Goal: Information Seeking & Learning: Learn about a topic

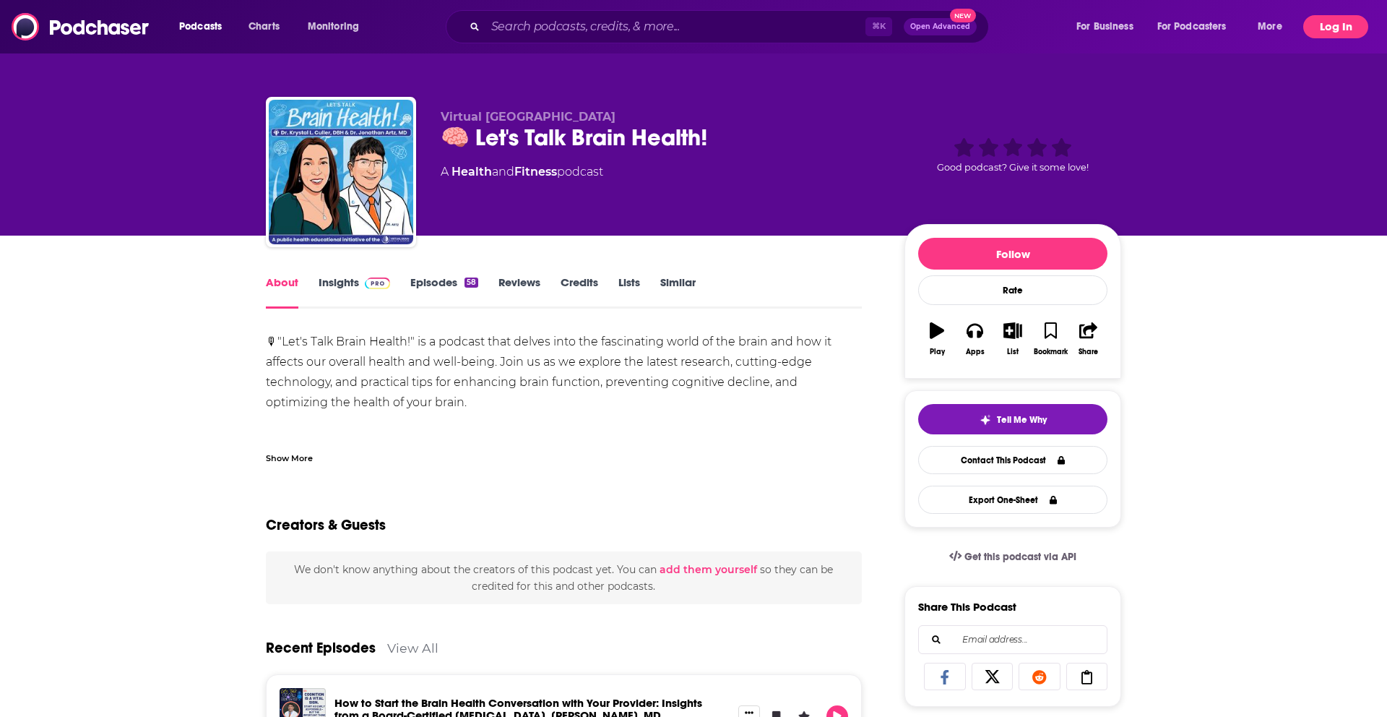
click at [1346, 17] on button "Log In" at bounding box center [1336, 26] width 65 height 23
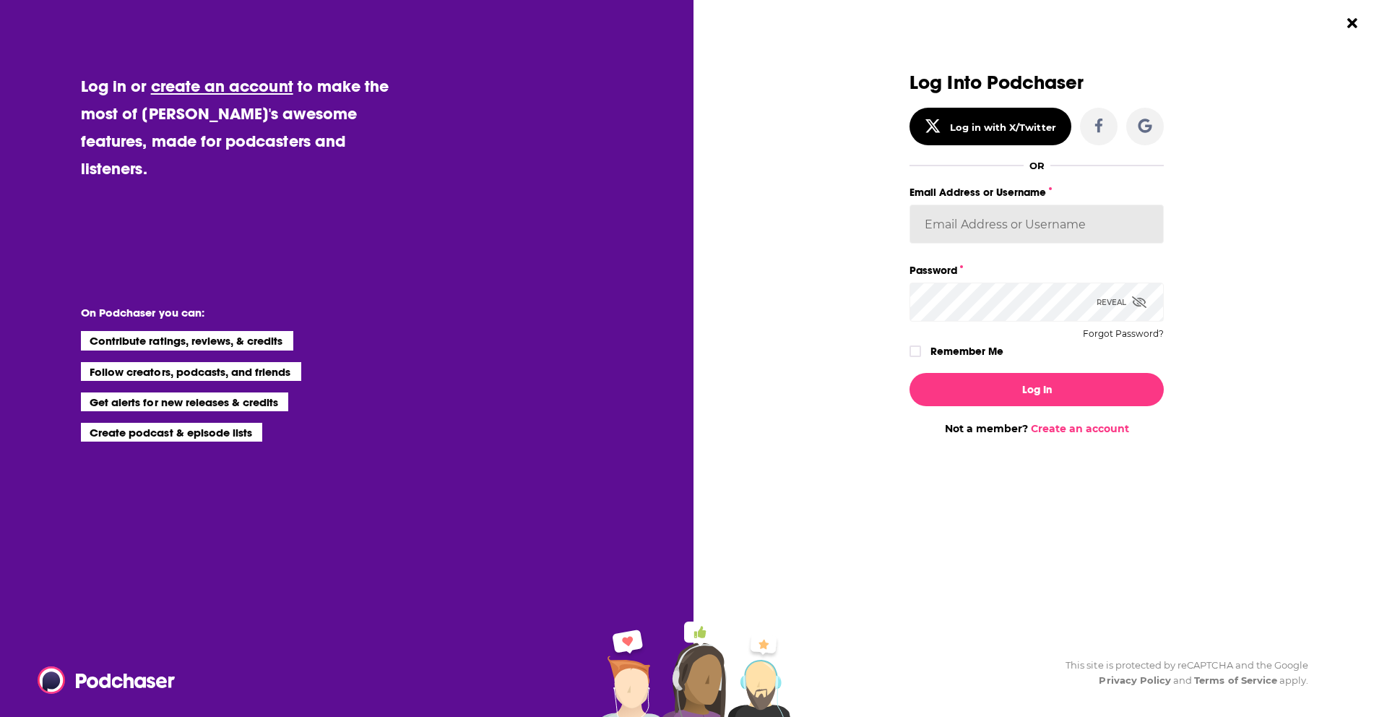
type input "[EMAIL_ADDRESS][DOMAIN_NAME]"
click at [1051, 225] on input "[EMAIL_ADDRESS][DOMAIN_NAME]" at bounding box center [1037, 224] width 254 height 39
click at [1000, 393] on button "Log In" at bounding box center [1037, 389] width 254 height 33
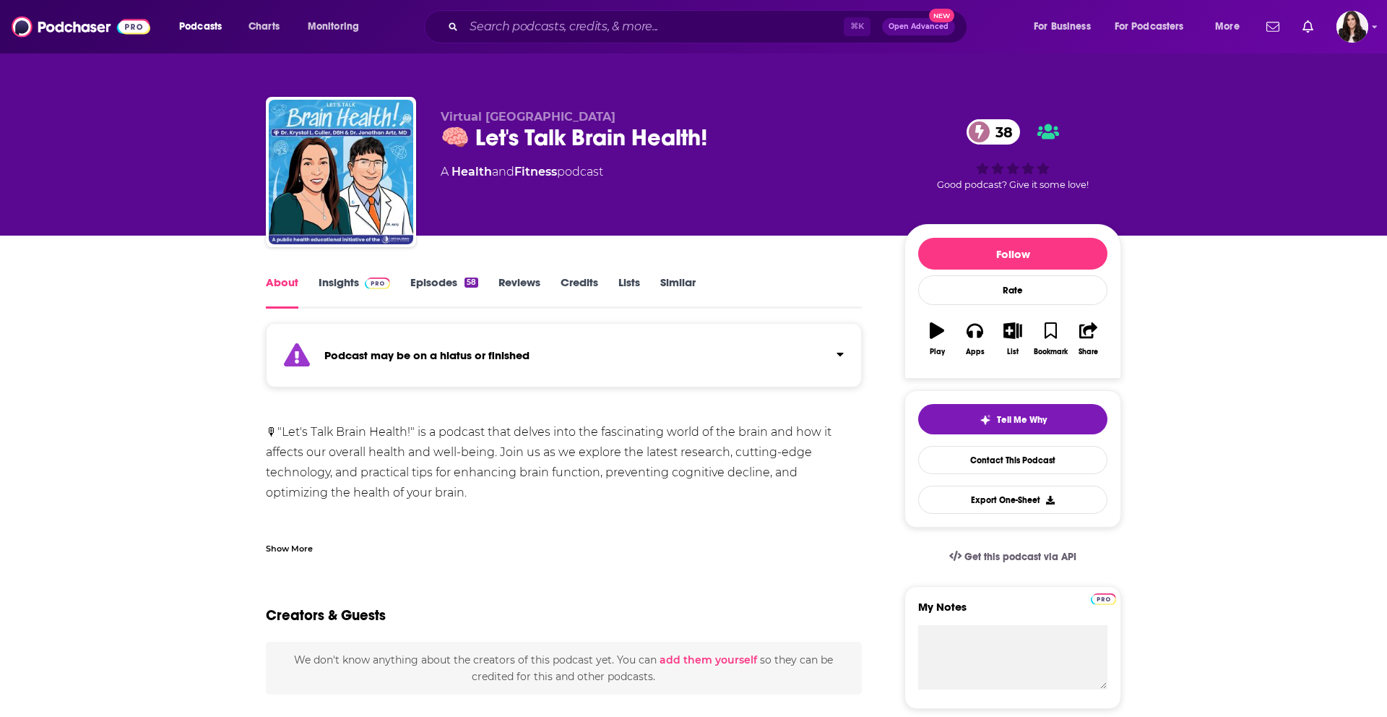
click at [533, 360] on div "Podcast may be on a hiatus or finished" at bounding box center [564, 355] width 596 height 64
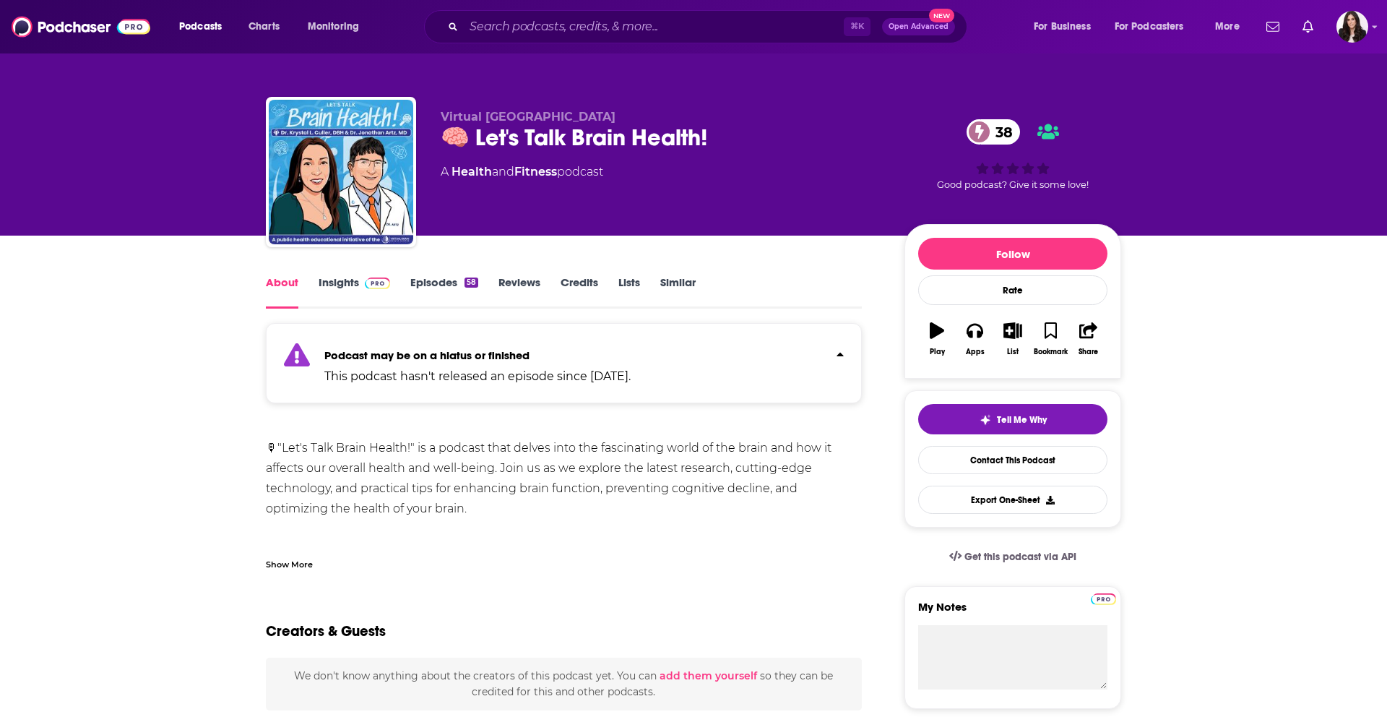
click at [468, 356] on strong "Podcast may be on a hiatus or finished" at bounding box center [426, 355] width 205 height 14
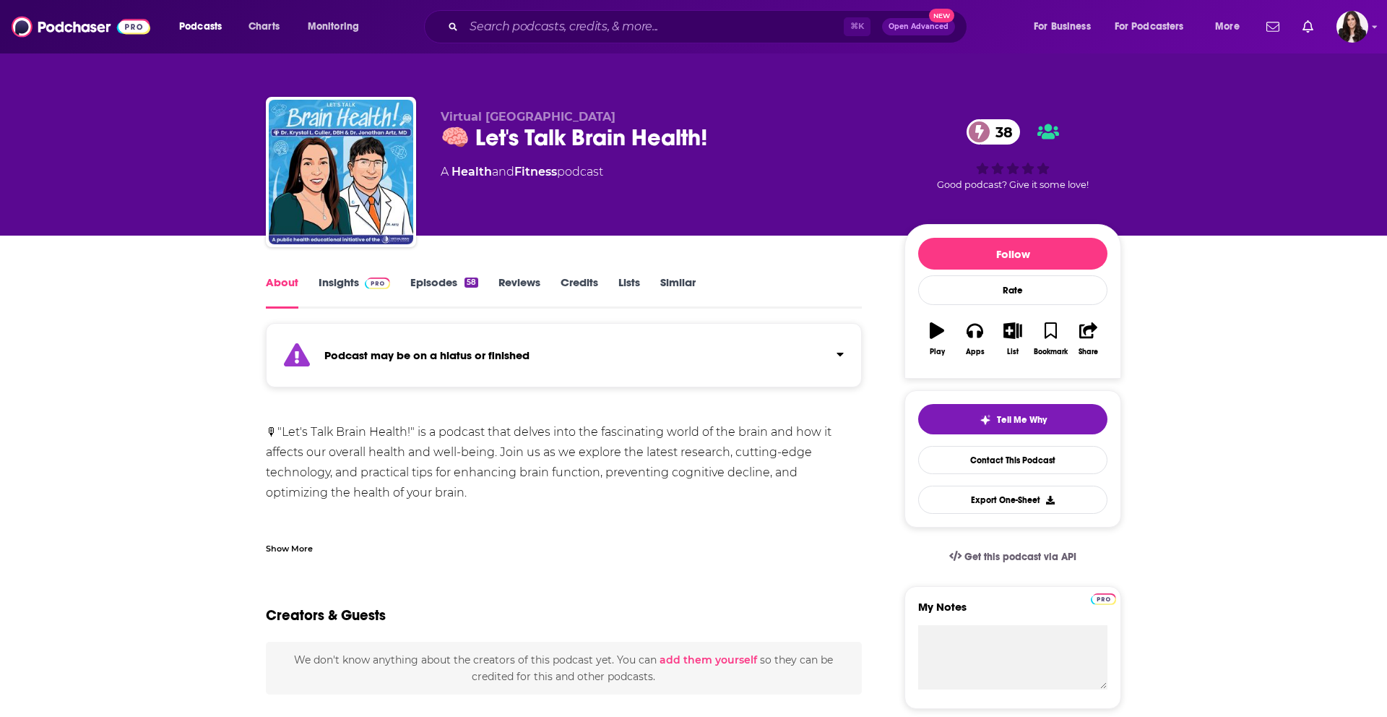
click at [572, 285] on link "Credits" at bounding box center [580, 291] width 38 height 33
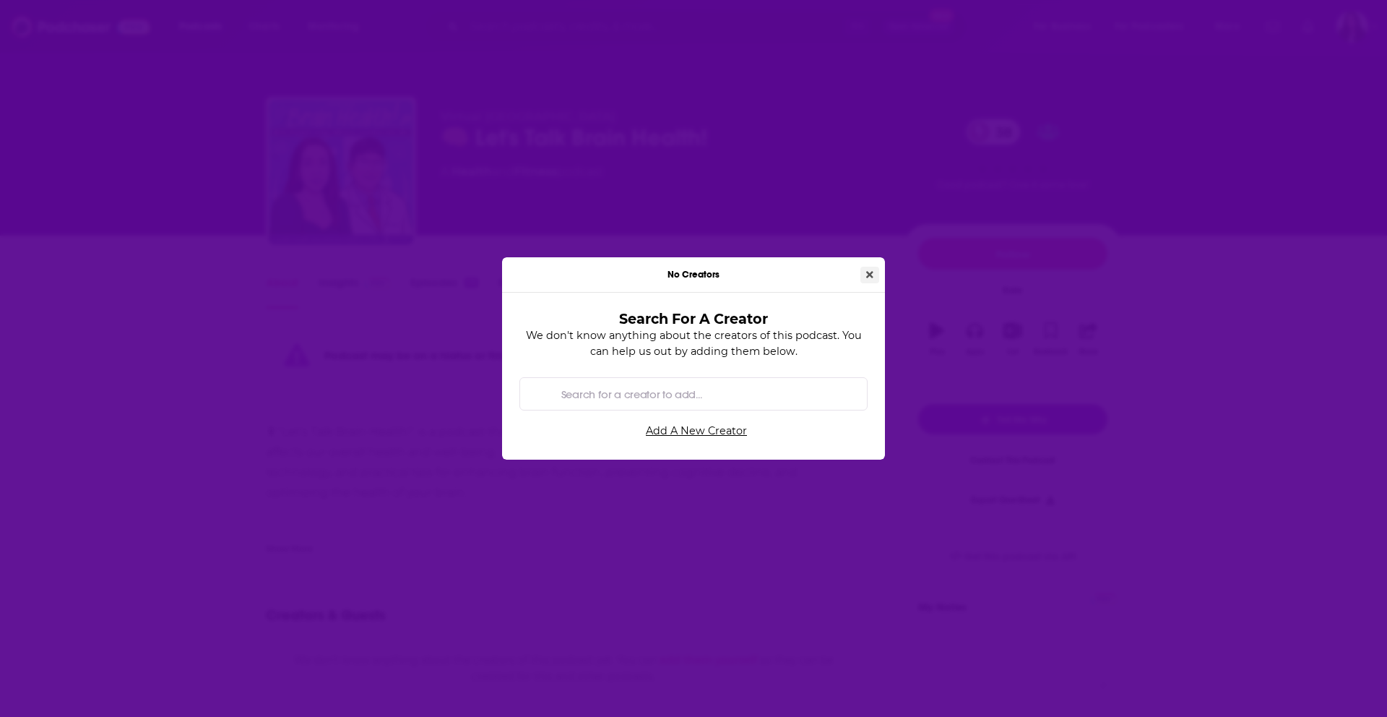
click at [870, 282] on button "Close" at bounding box center [870, 275] width 19 height 17
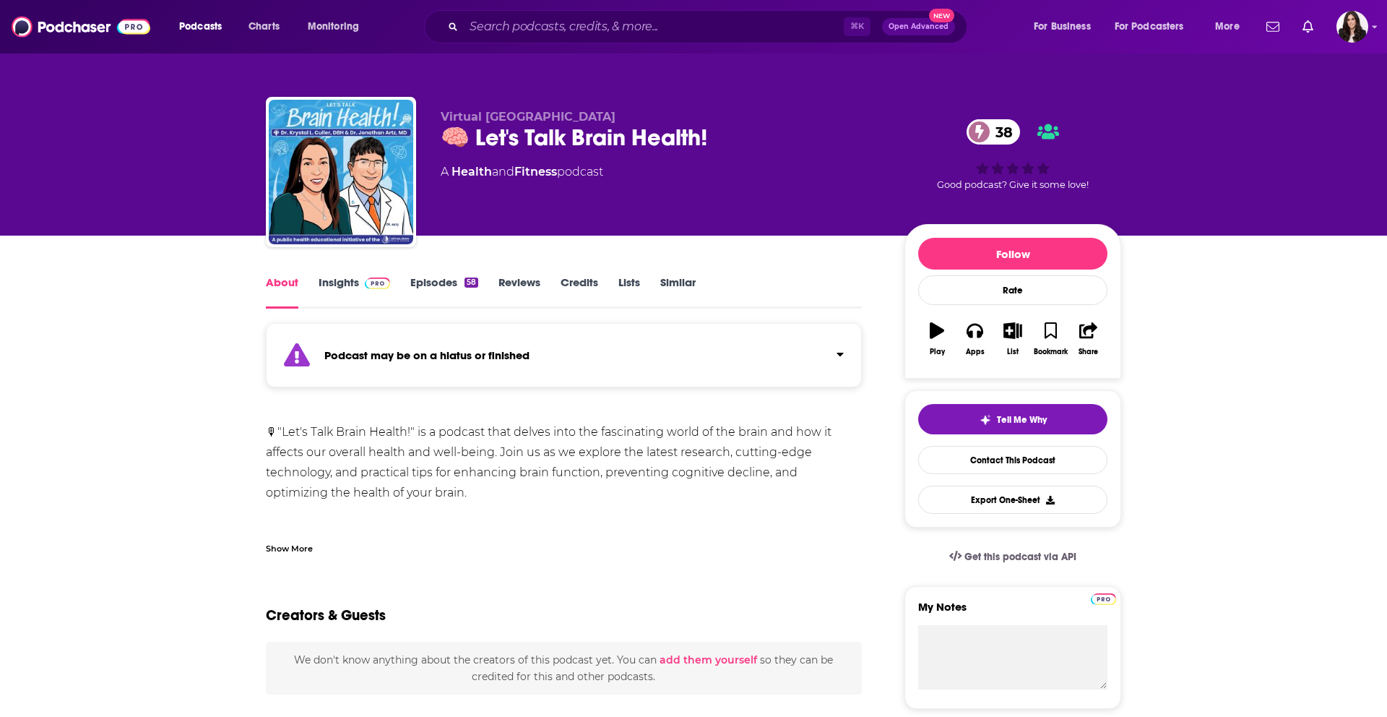
click at [513, 286] on link "Reviews" at bounding box center [520, 291] width 42 height 33
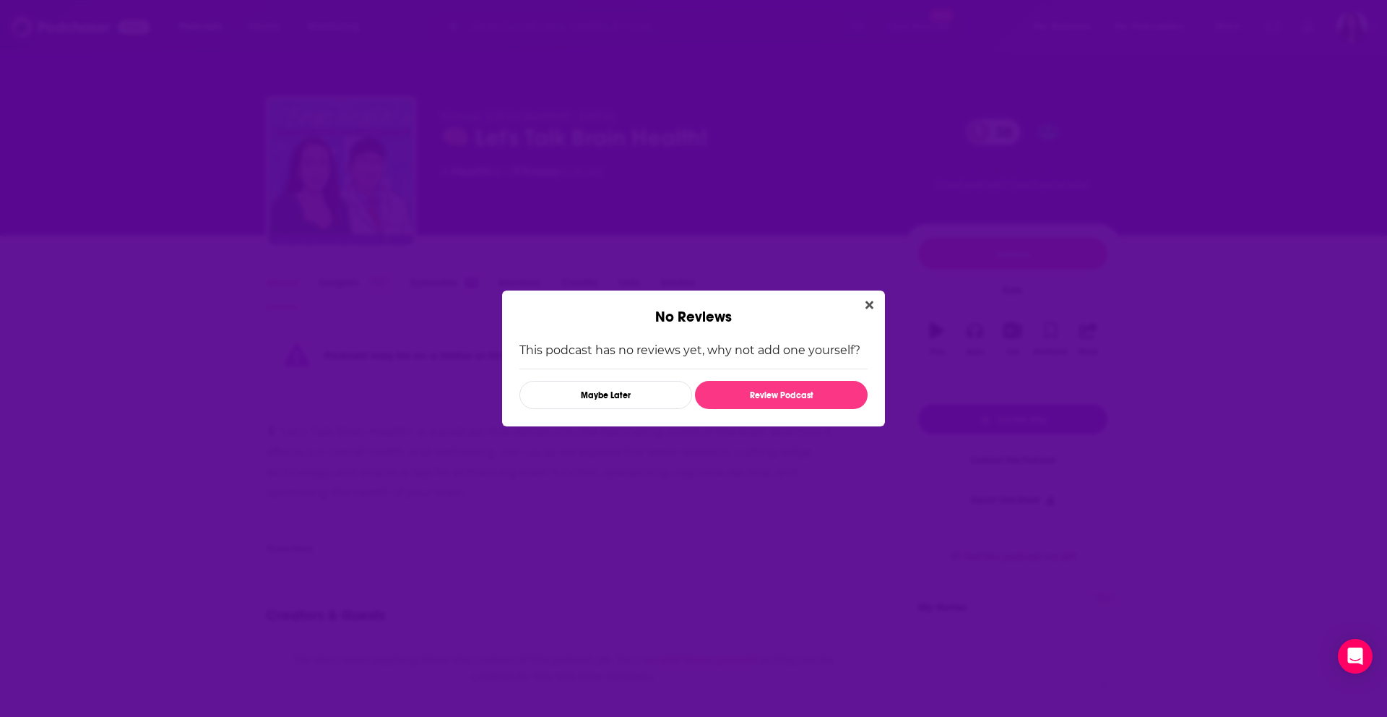
click at [868, 302] on icon "Close" at bounding box center [870, 305] width 8 height 12
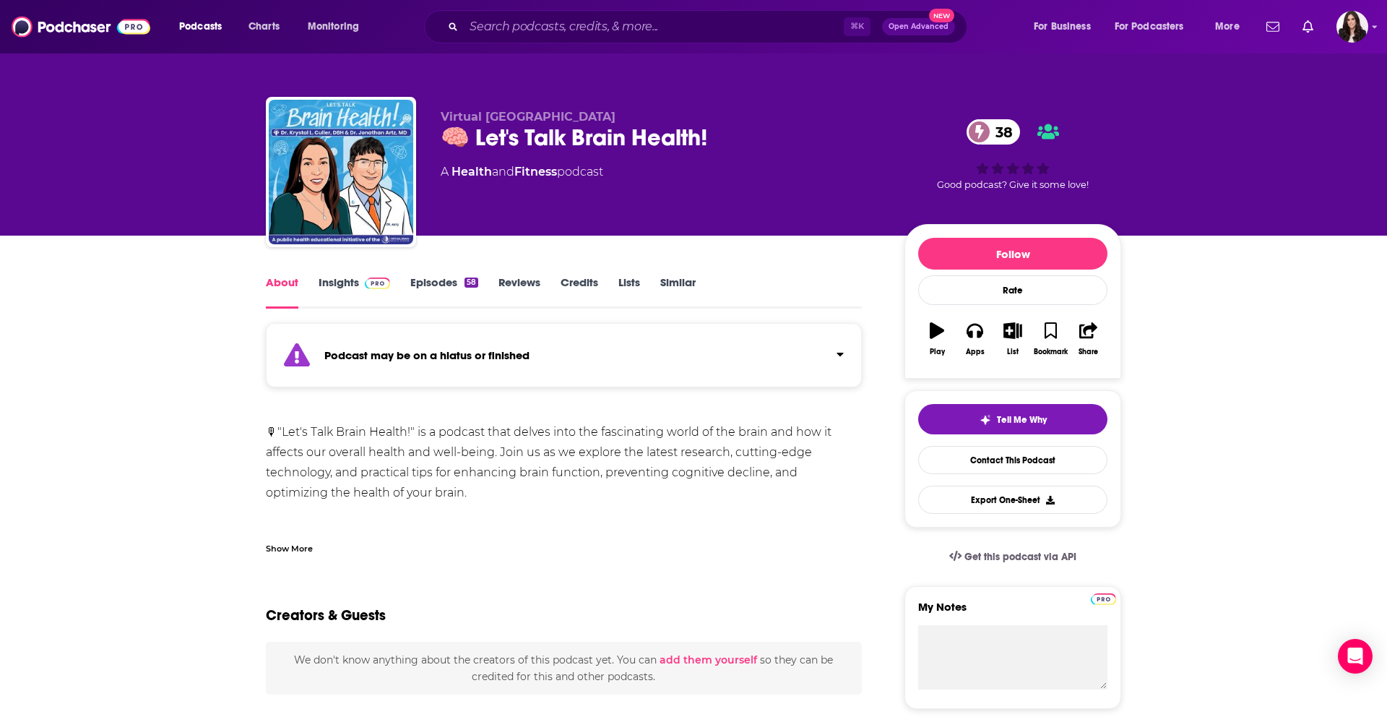
click at [525, 282] on link "Reviews" at bounding box center [520, 291] width 42 height 33
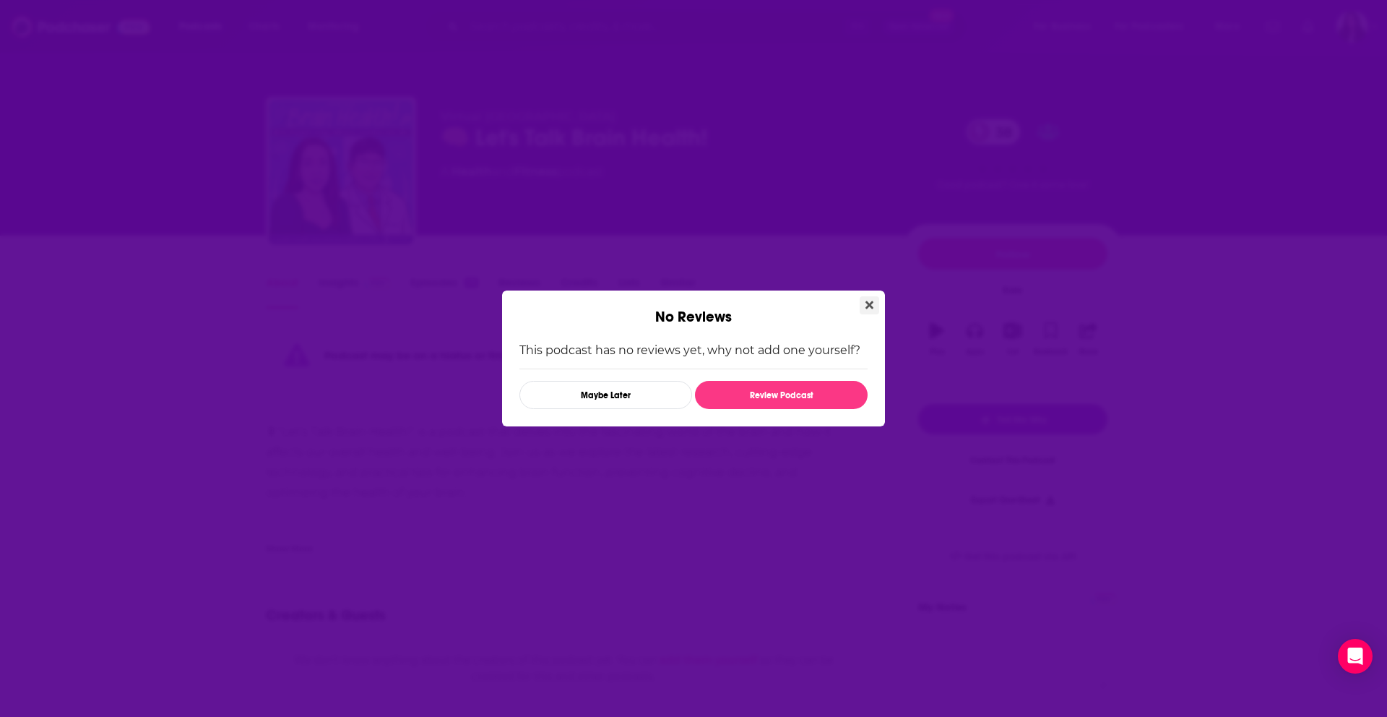
drag, startPoint x: 858, startPoint y: 299, endPoint x: 868, endPoint y: 301, distance: 10.2
click at [859, 299] on div "No Reviews" at bounding box center [693, 308] width 383 height 35
drag, startPoint x: 869, startPoint y: 301, endPoint x: 801, endPoint y: 303, distance: 67.2
click at [868, 301] on icon "Close" at bounding box center [870, 305] width 8 height 12
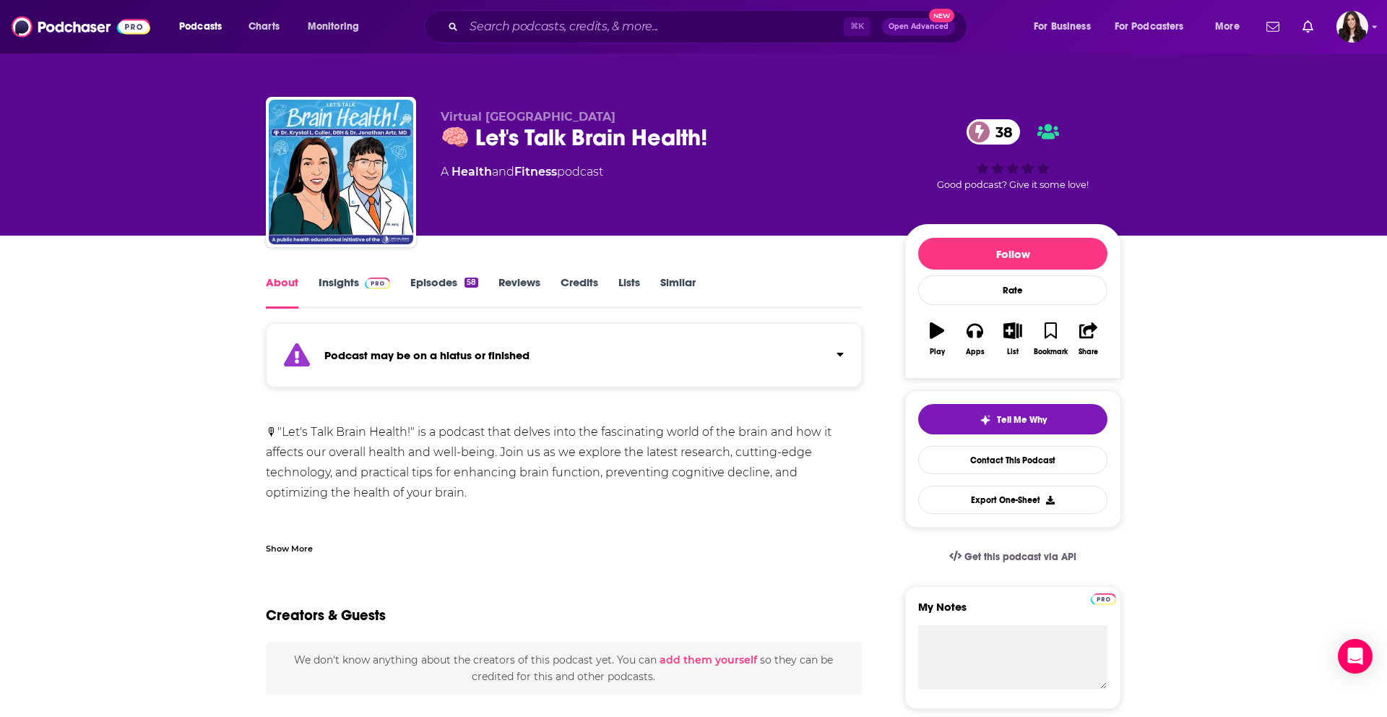
click at [572, 283] on link "Credits" at bounding box center [580, 291] width 38 height 33
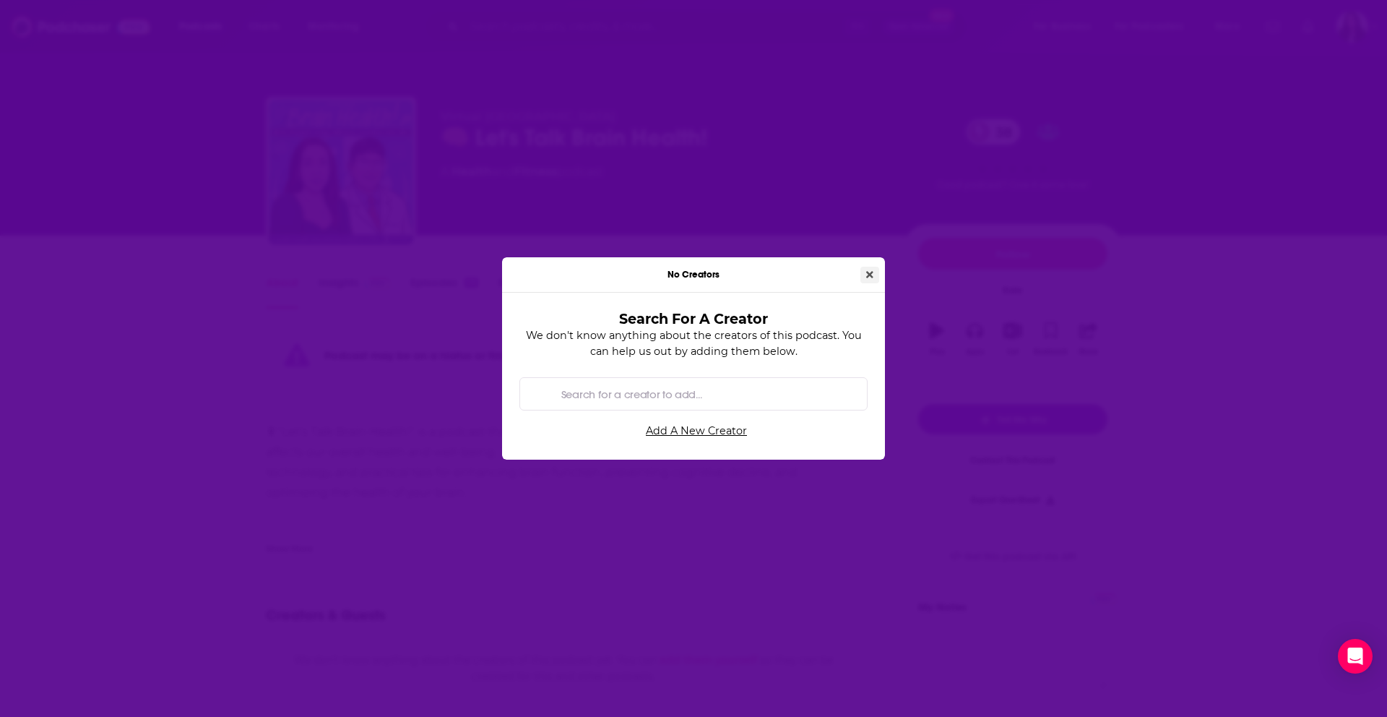
click at [874, 272] on button "Close" at bounding box center [870, 275] width 19 height 17
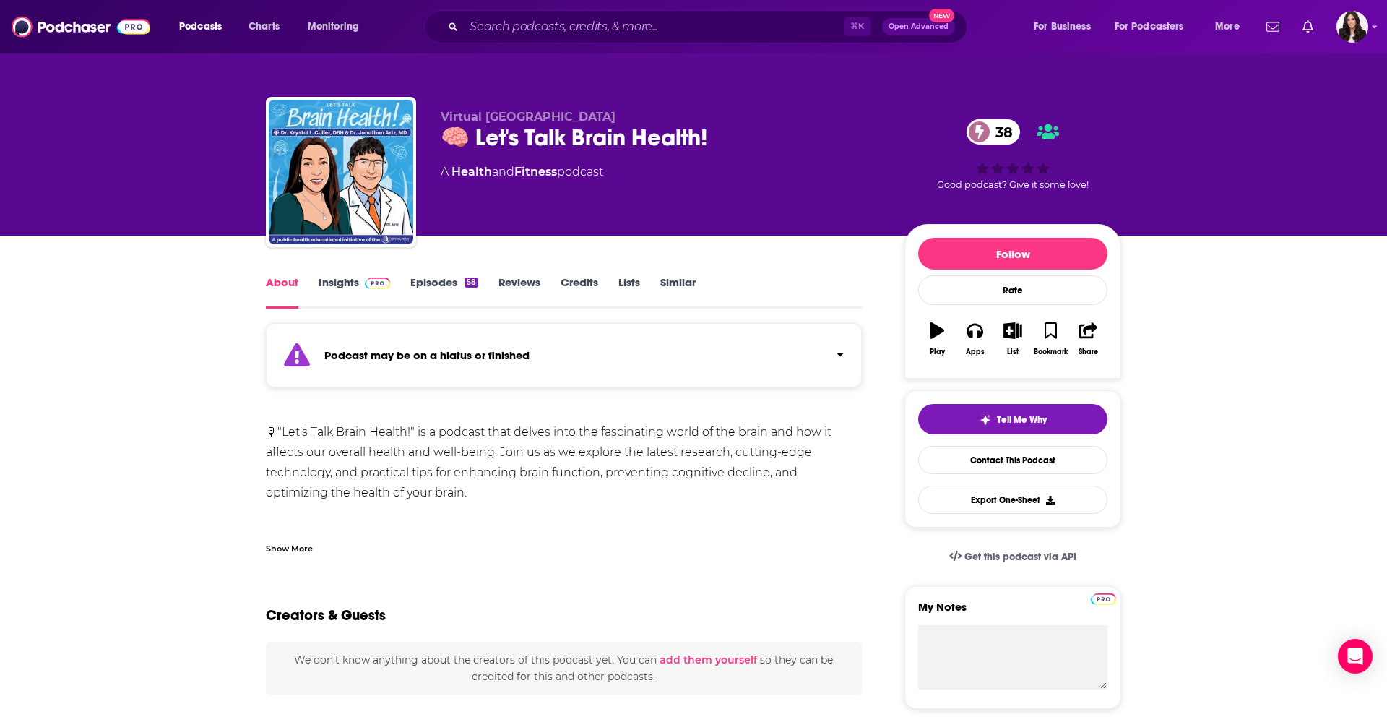
click at [666, 280] on link "Similar" at bounding box center [677, 291] width 35 height 33
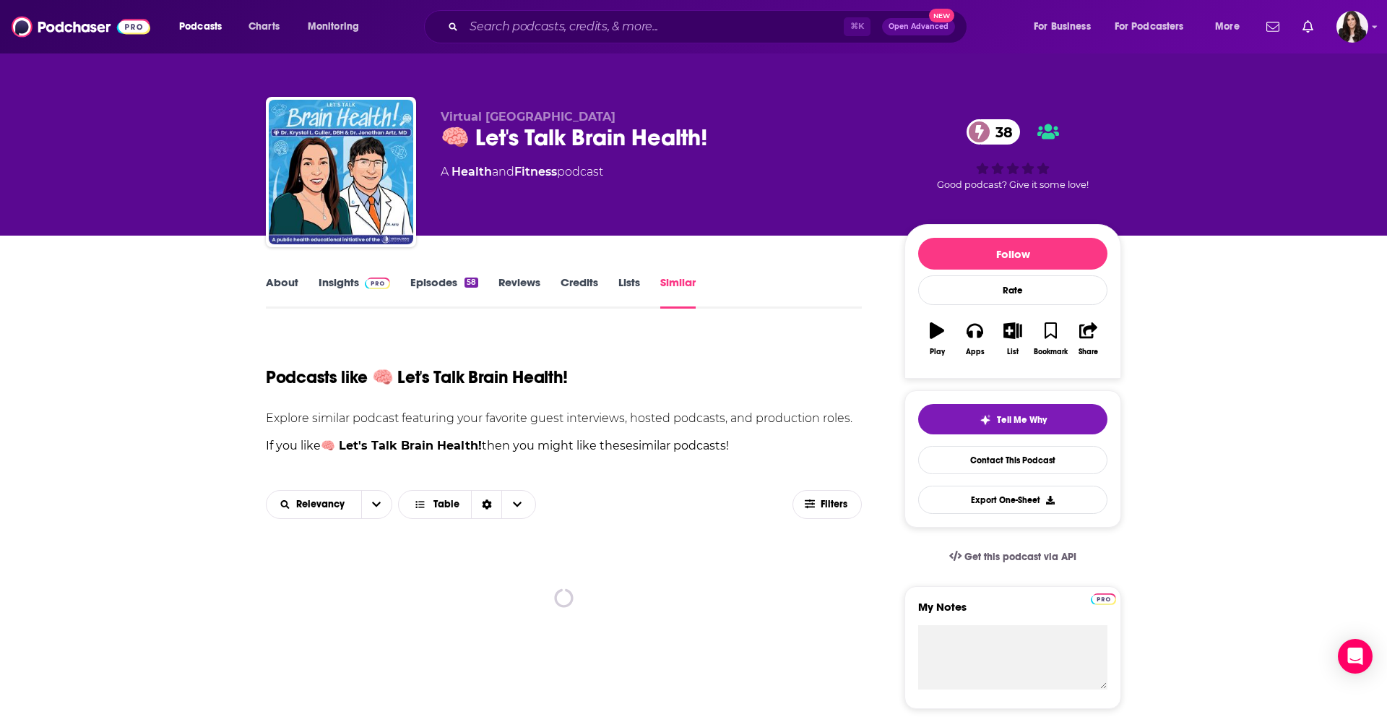
click at [632, 286] on link "Lists" at bounding box center [630, 291] width 22 height 33
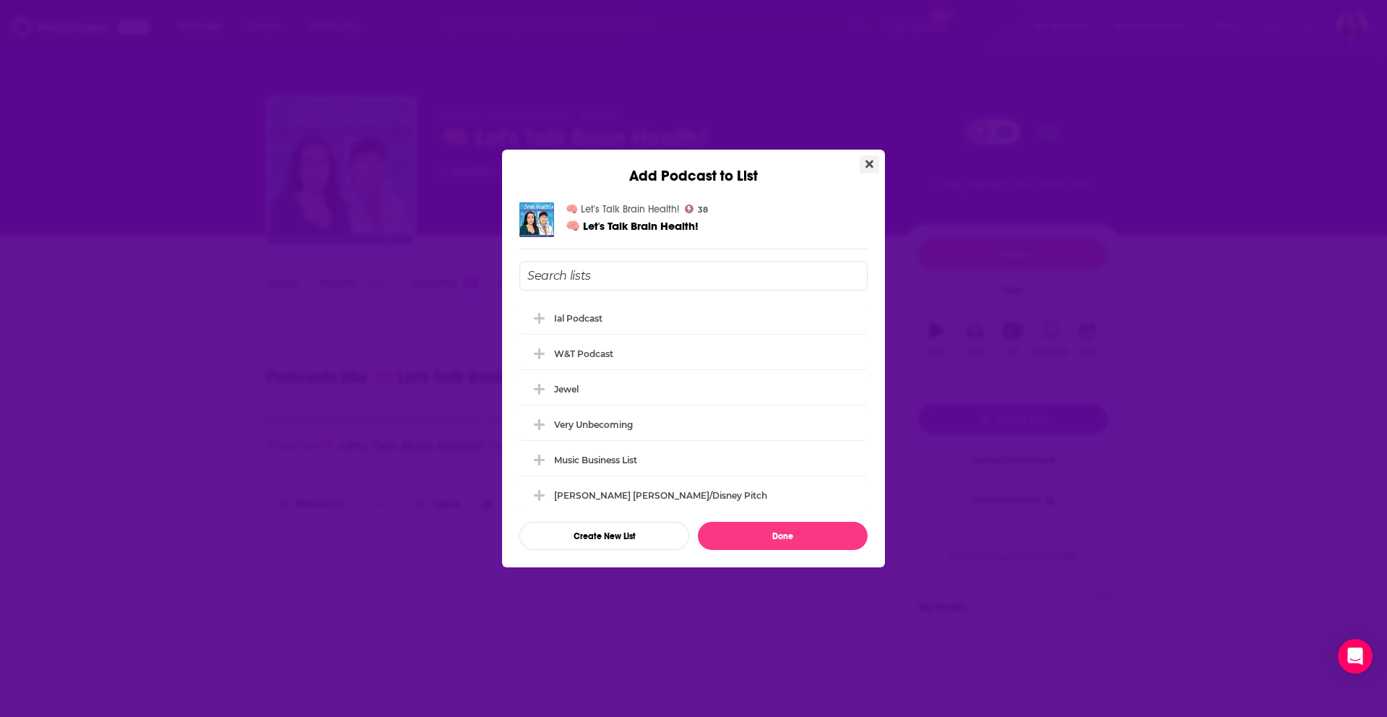
click at [872, 162] on icon "Close" at bounding box center [870, 164] width 8 height 8
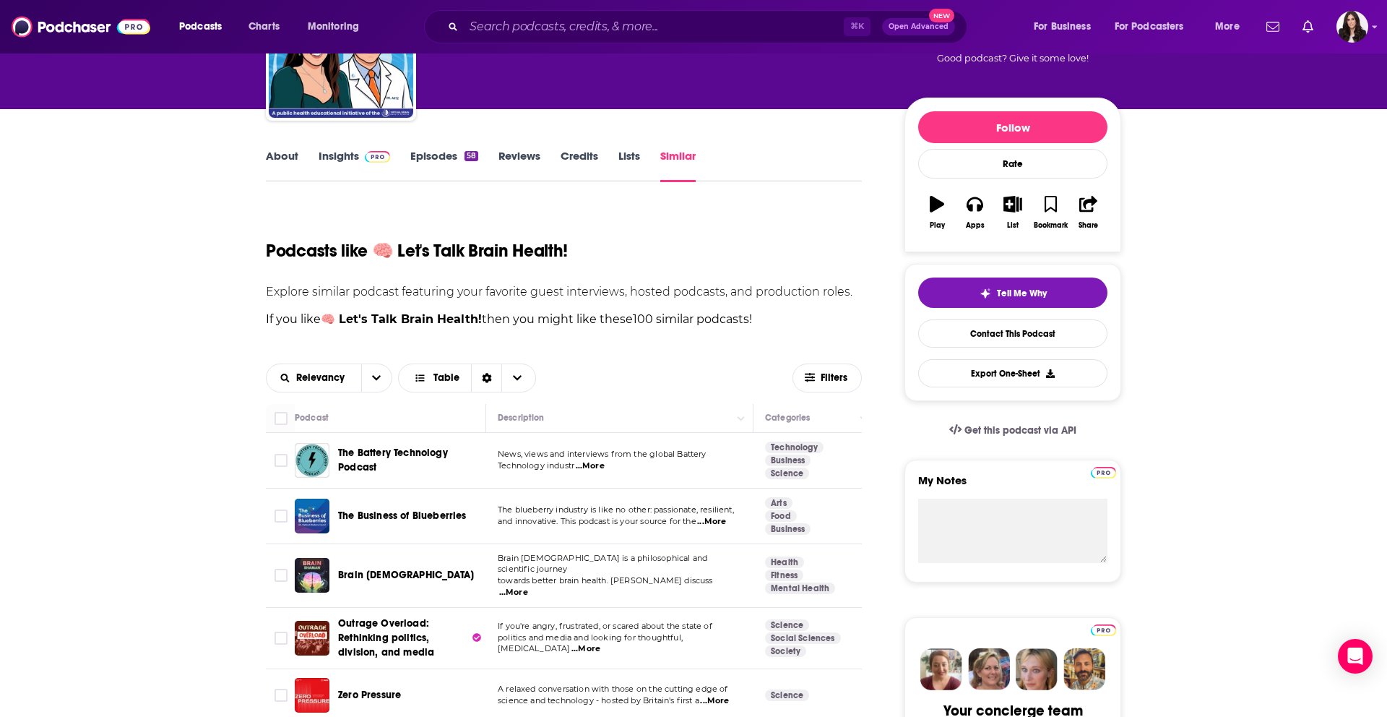
scroll to position [86, 0]
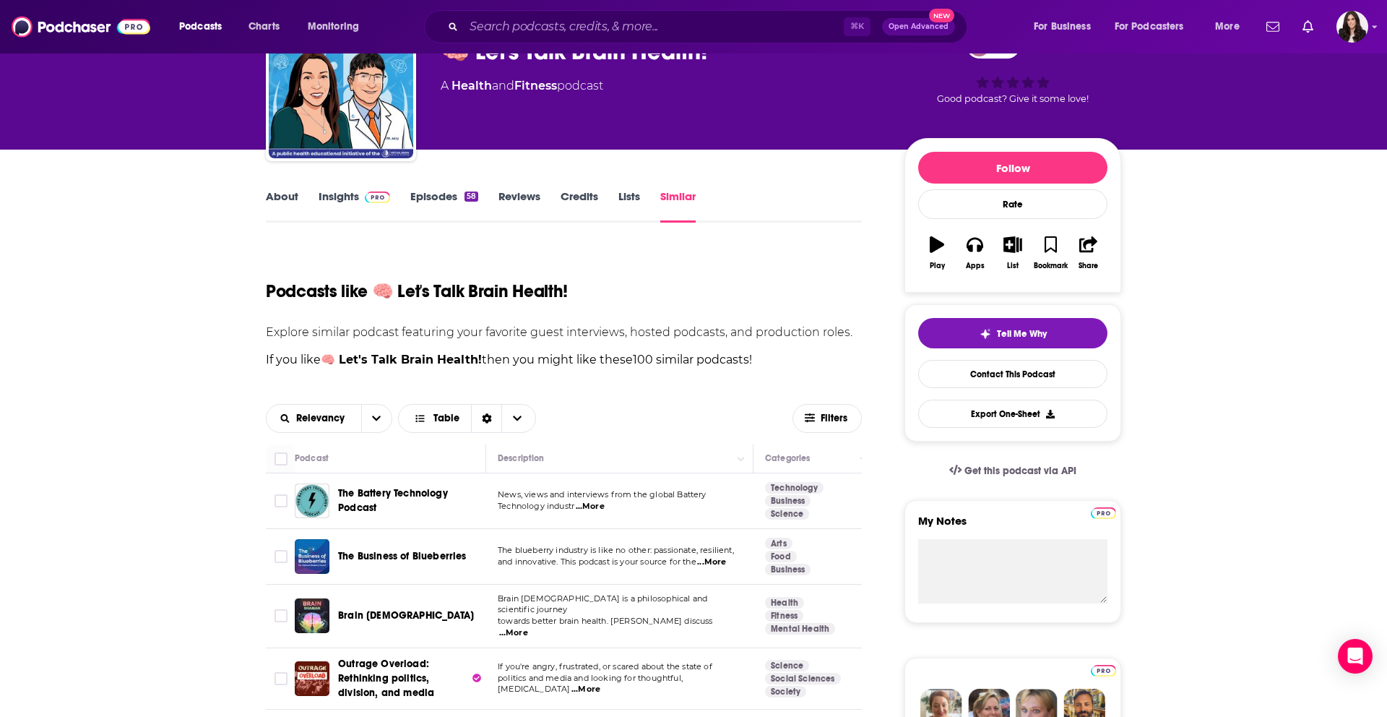
click at [285, 197] on link "About" at bounding box center [282, 205] width 33 height 33
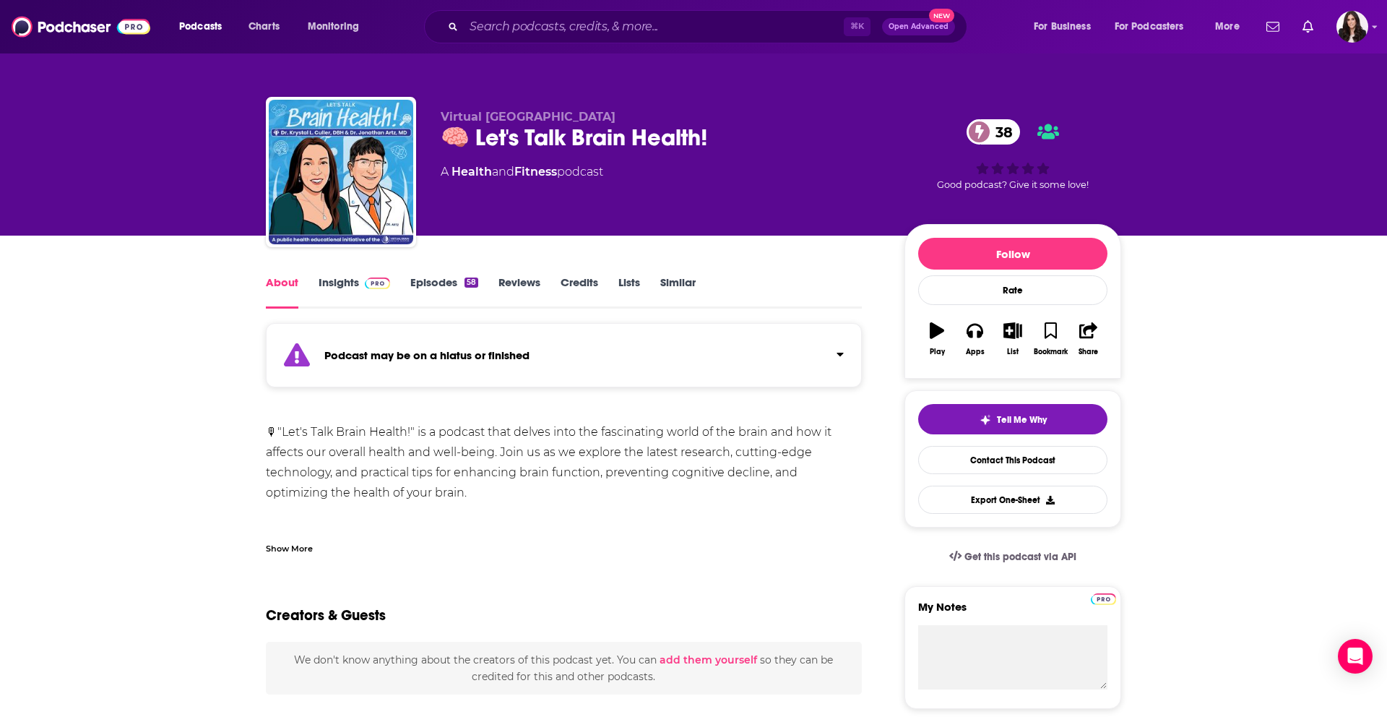
click at [303, 543] on div "Show More" at bounding box center [289, 548] width 47 height 14
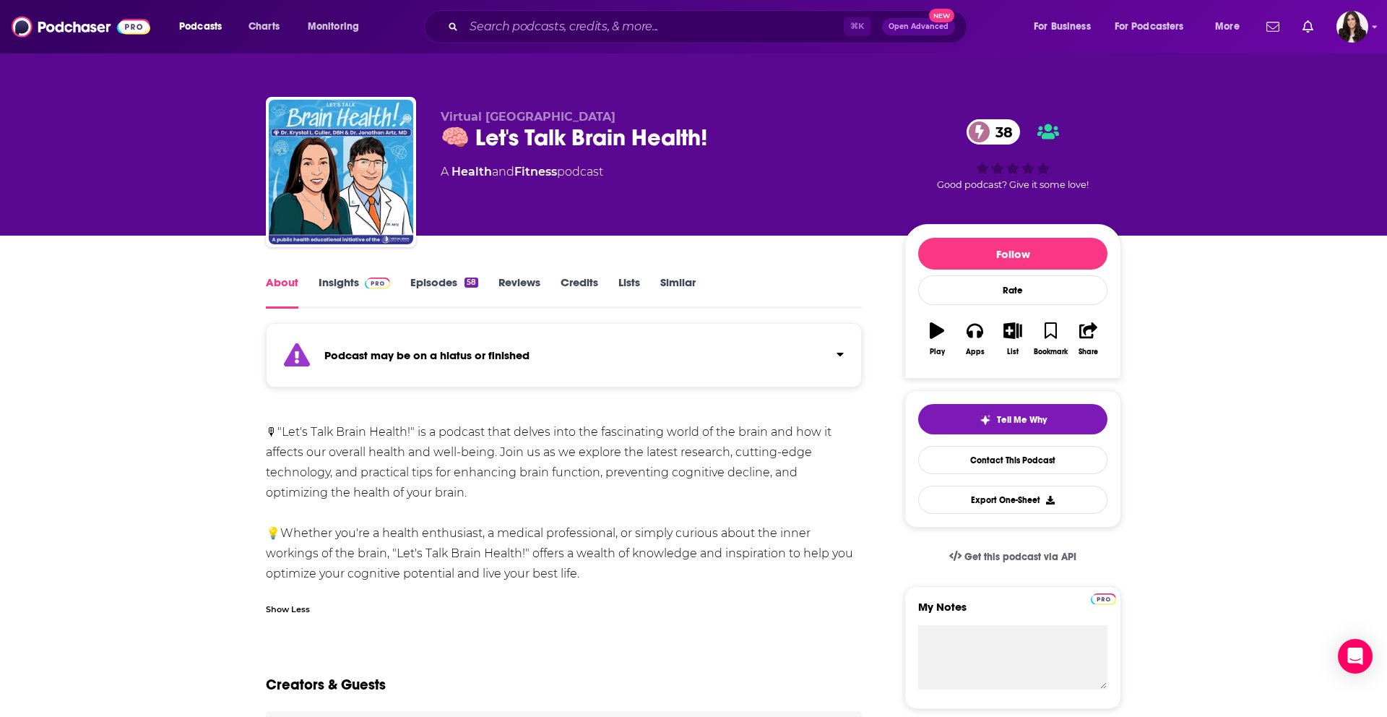
scroll to position [7, 0]
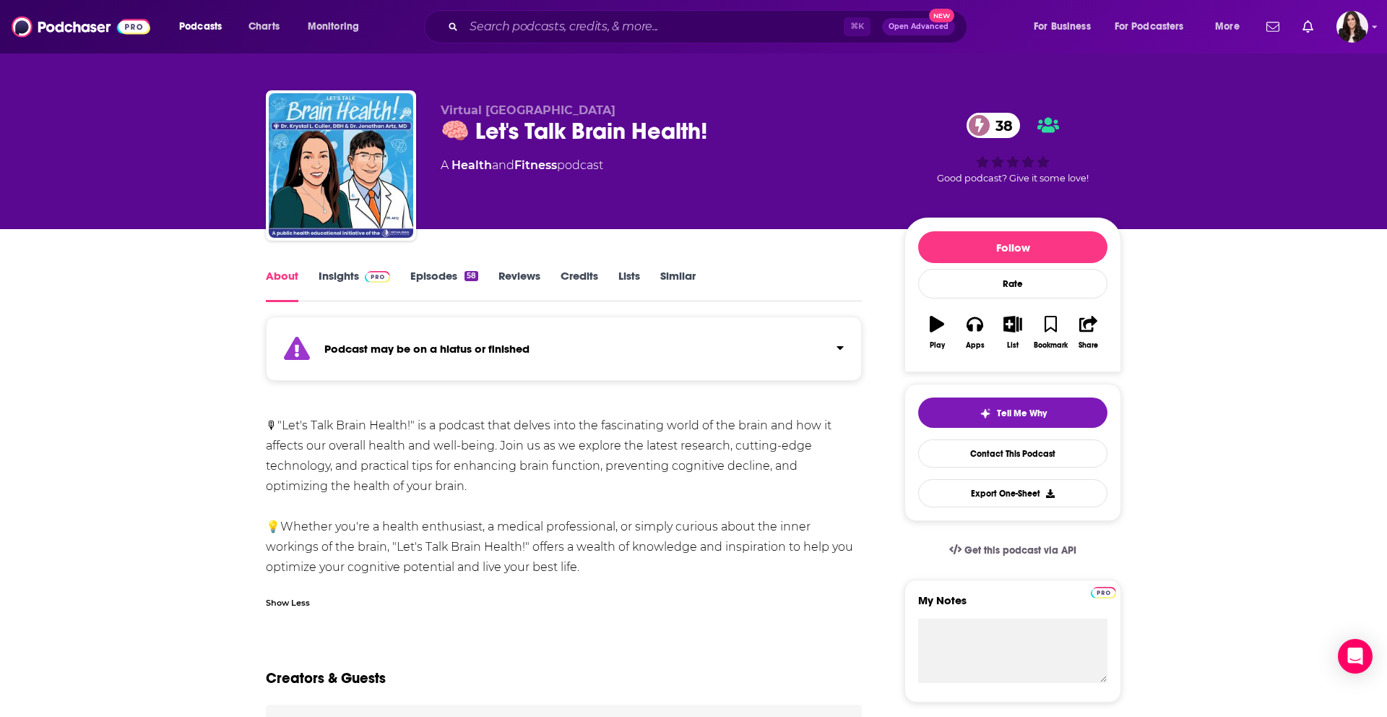
click at [576, 275] on link "Credits" at bounding box center [580, 285] width 38 height 33
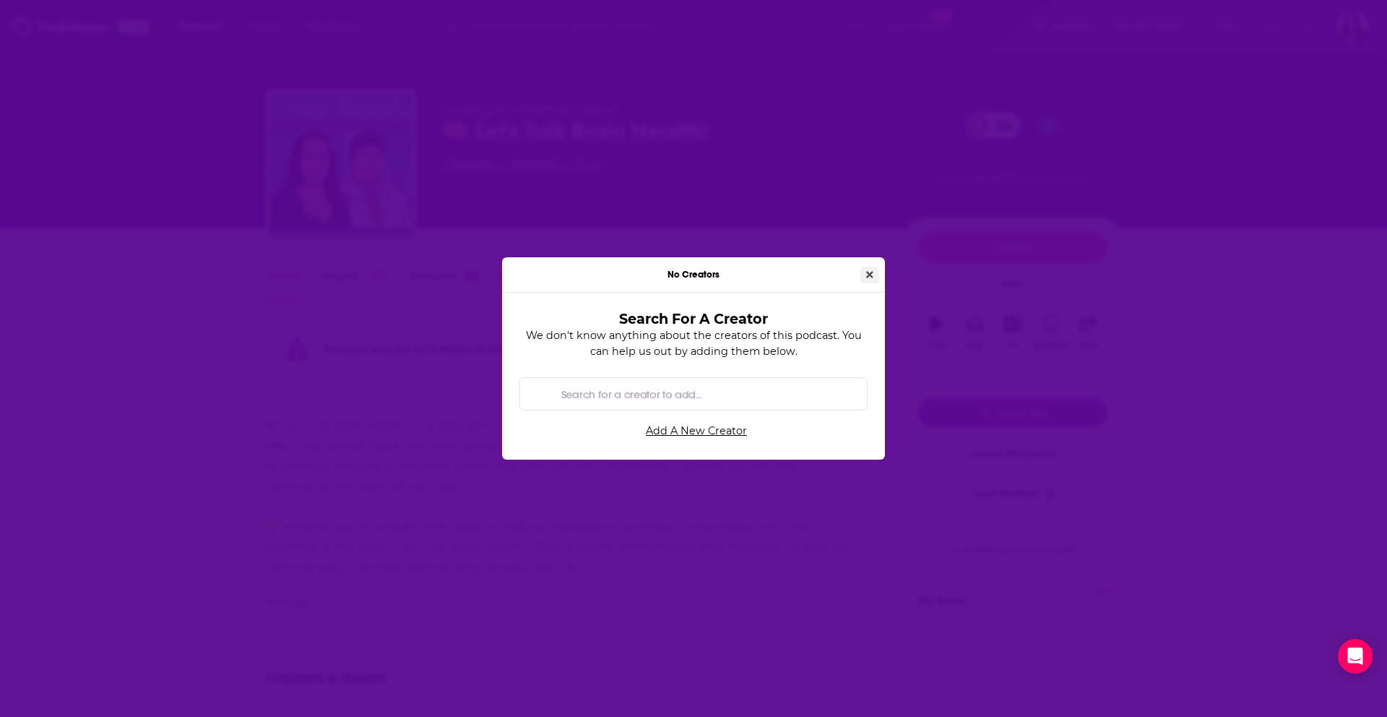
click at [867, 278] on icon "Close" at bounding box center [869, 275] width 7 height 10
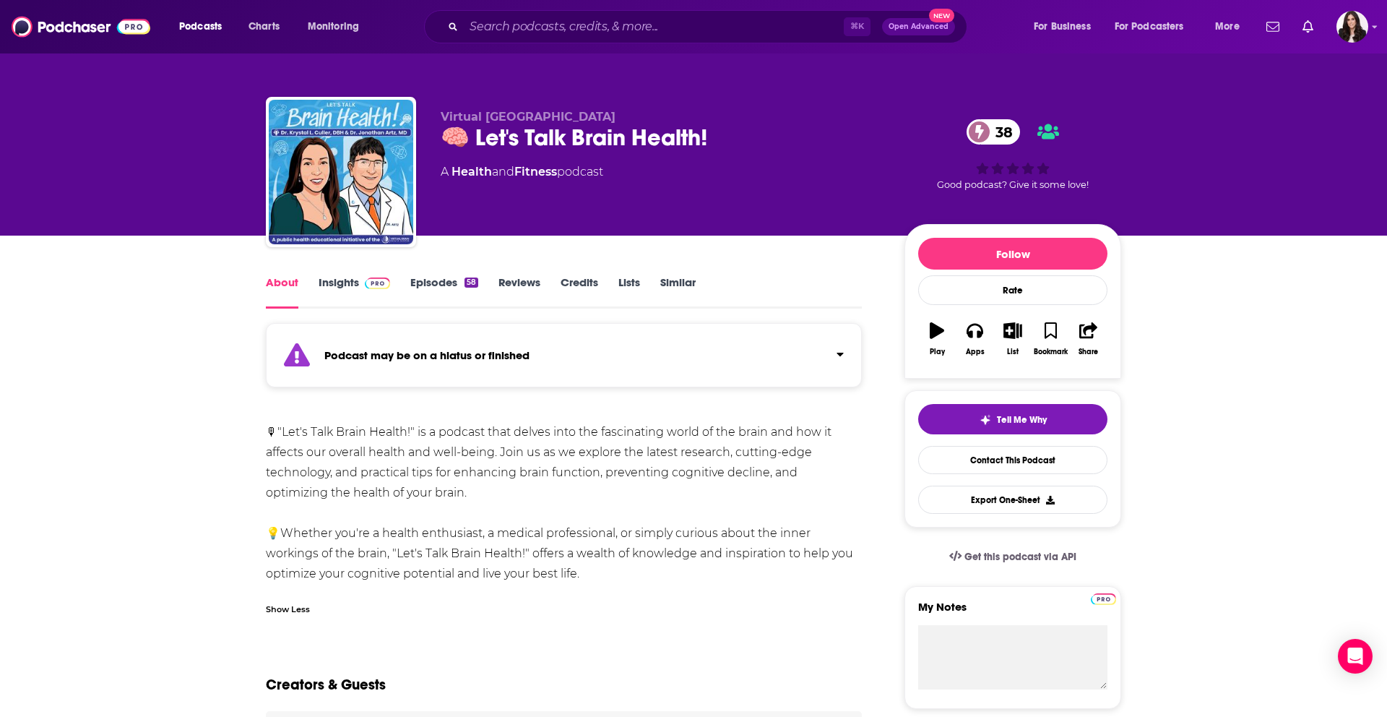
scroll to position [7, 0]
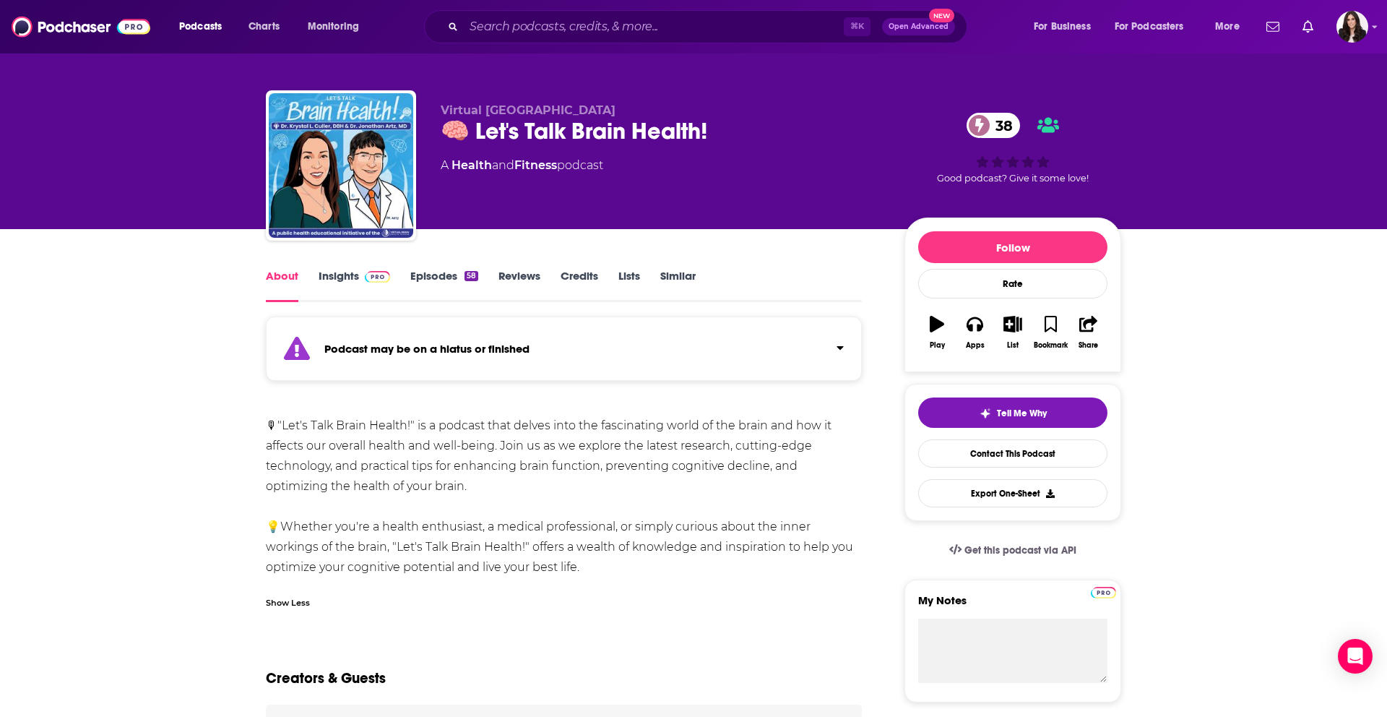
click at [423, 280] on link "Episodes 58" at bounding box center [444, 285] width 68 height 33
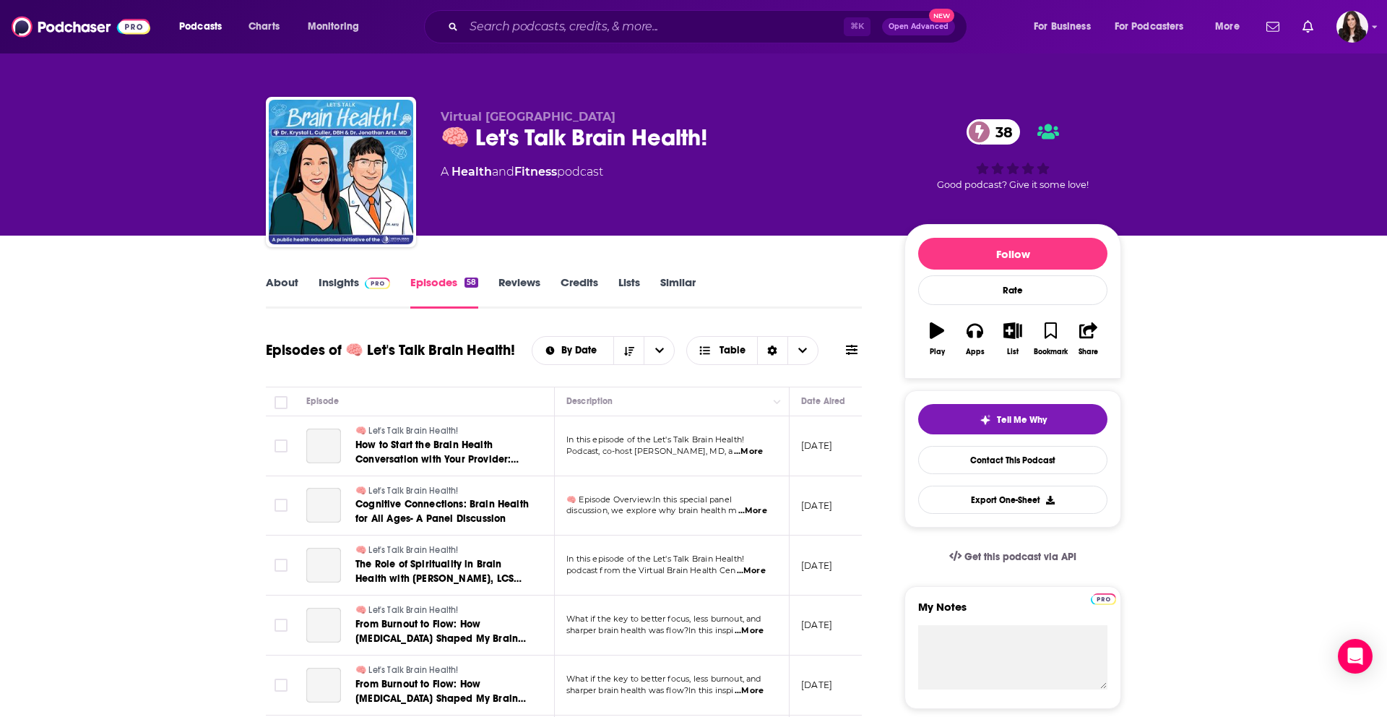
click at [347, 285] on link "Insights" at bounding box center [355, 291] width 72 height 33
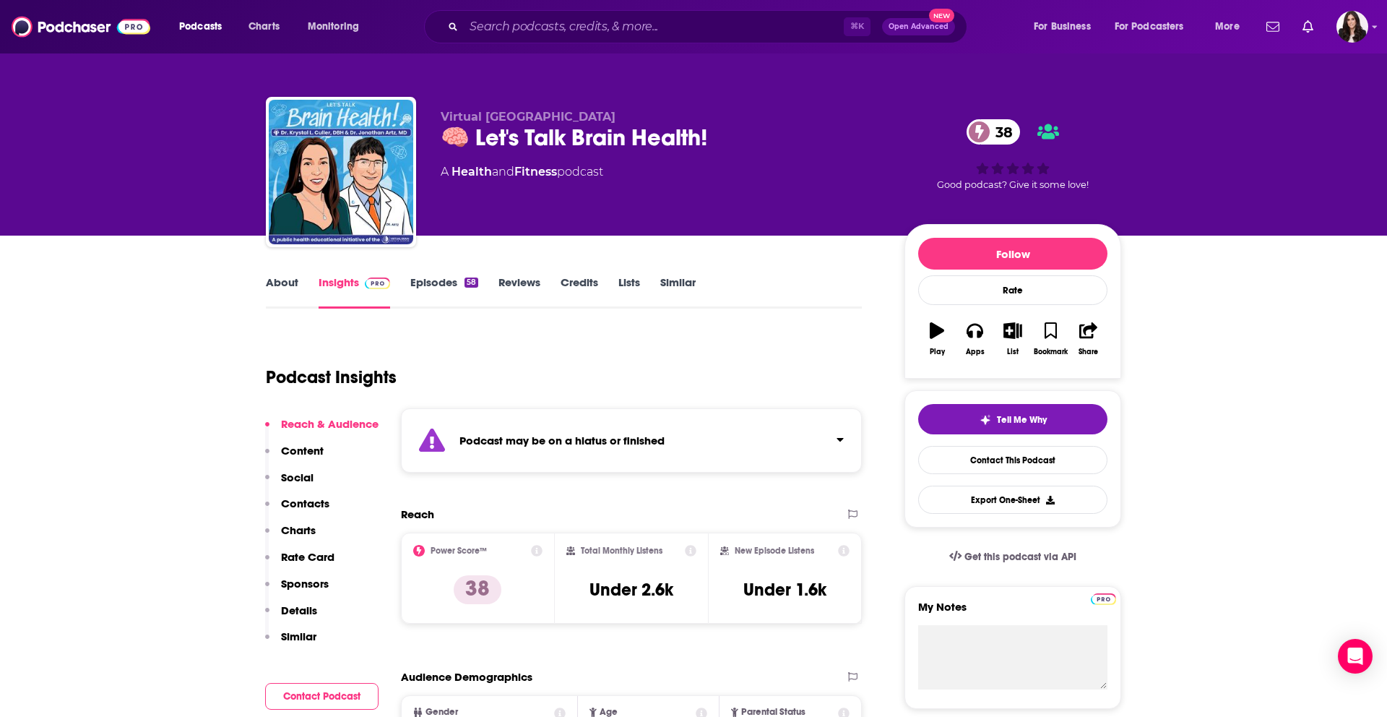
click at [450, 292] on link "Episodes 58" at bounding box center [444, 291] width 68 height 33
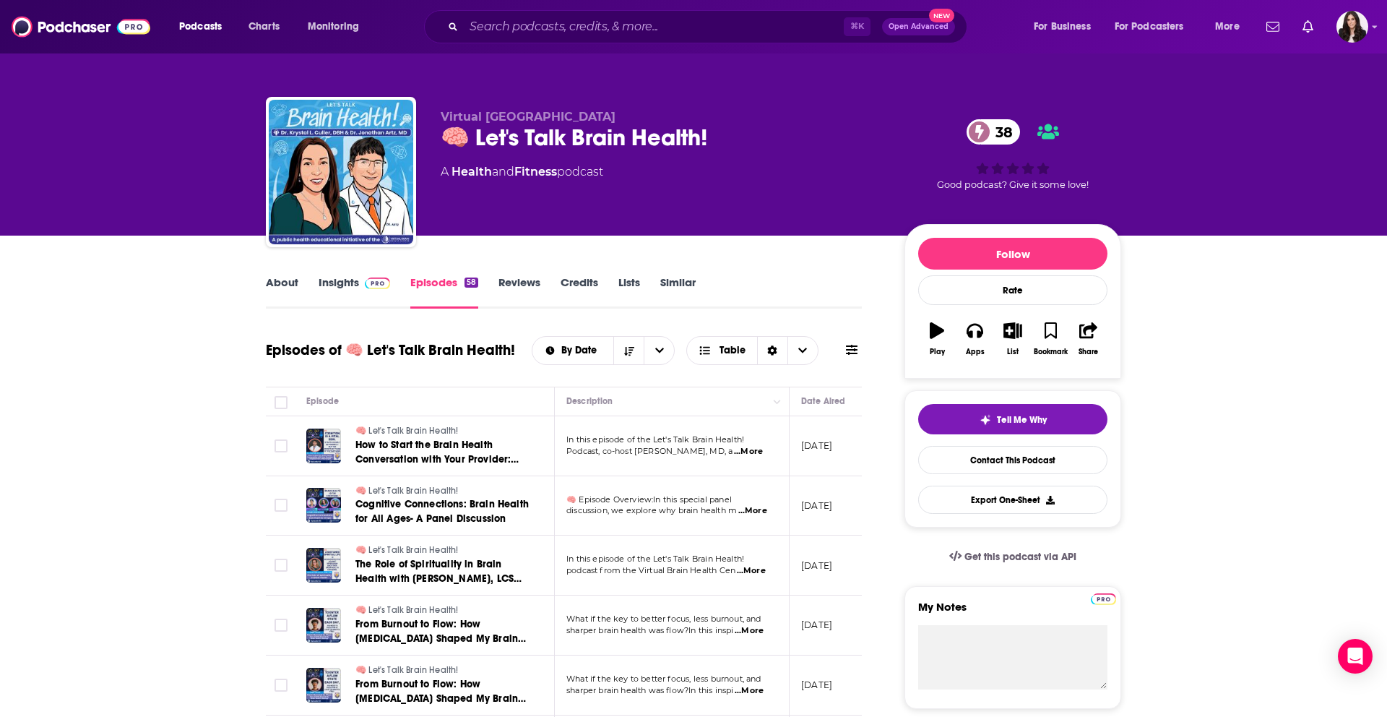
click at [283, 285] on link "About" at bounding box center [282, 291] width 33 height 33
